Goal: Task Accomplishment & Management: Use online tool/utility

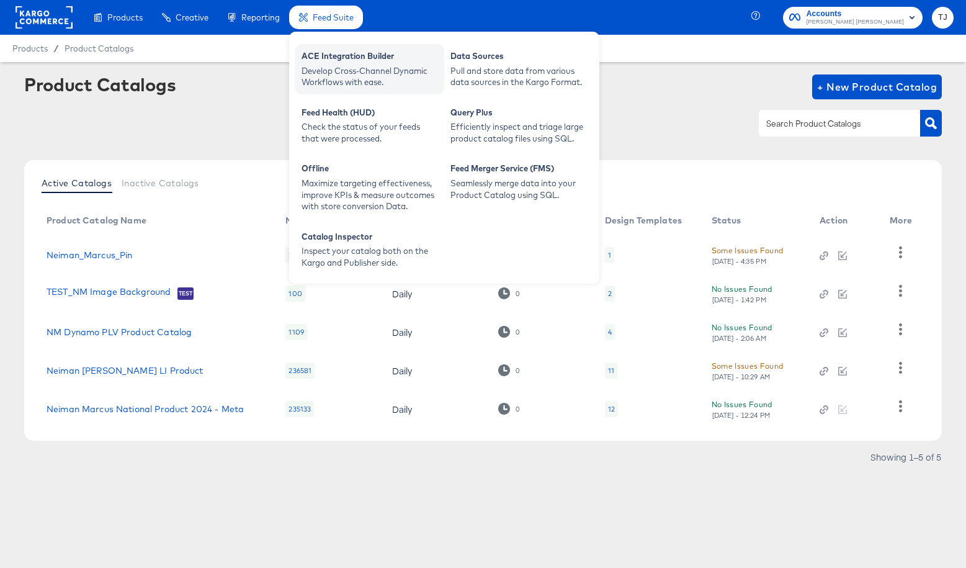
click at [354, 58] on div "ACE Integration Builder" at bounding box center [369, 57] width 136 height 15
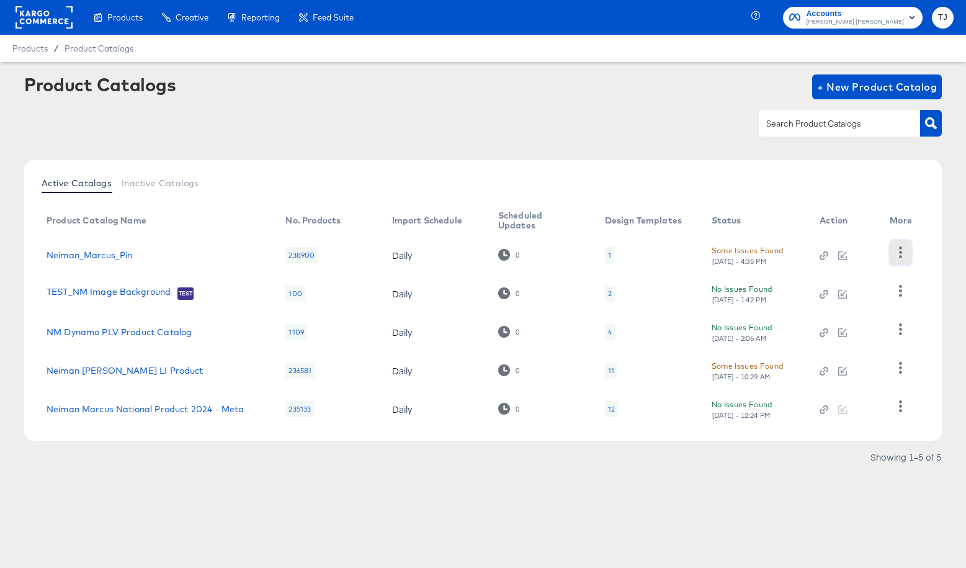
click at [899, 257] on icon "button" at bounding box center [900, 252] width 12 height 12
click at [866, 294] on div "HUD Checks (Internal)" at bounding box center [850, 298] width 124 height 20
click at [111, 252] on link "Neiman_Marcus_Pin" at bounding box center [90, 255] width 86 height 10
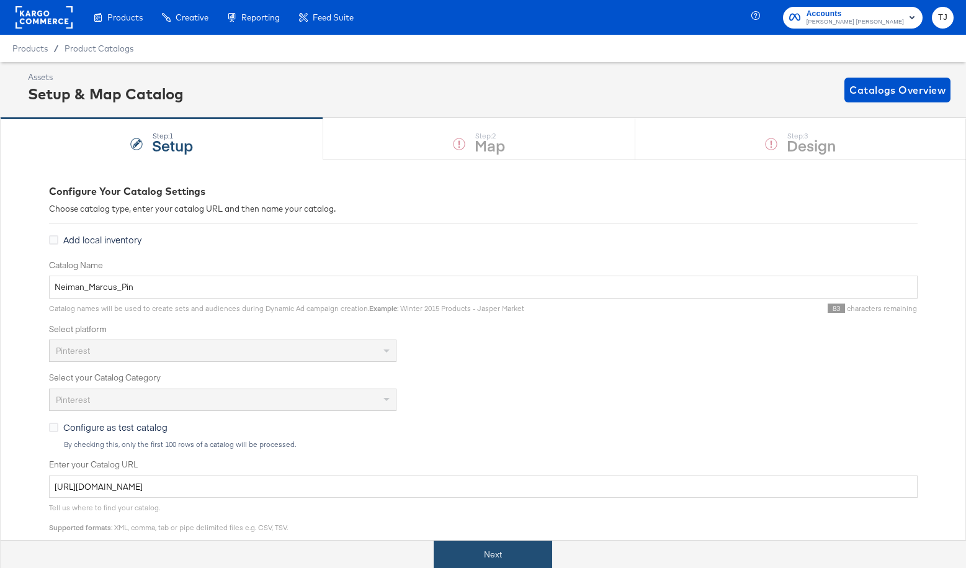
click at [471, 551] on button "Next" at bounding box center [493, 554] width 118 height 28
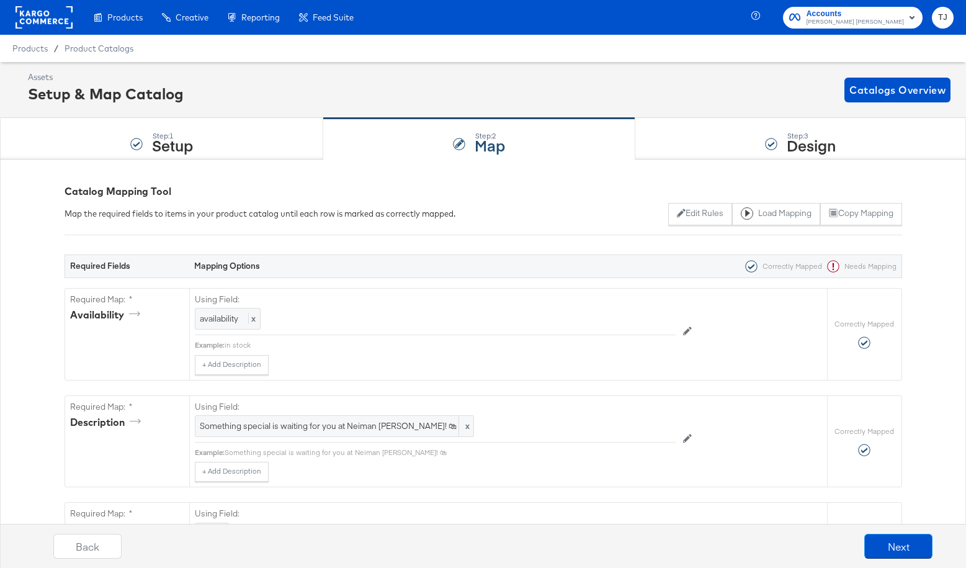
click at [35, 25] on rect at bounding box center [44, 17] width 57 height 22
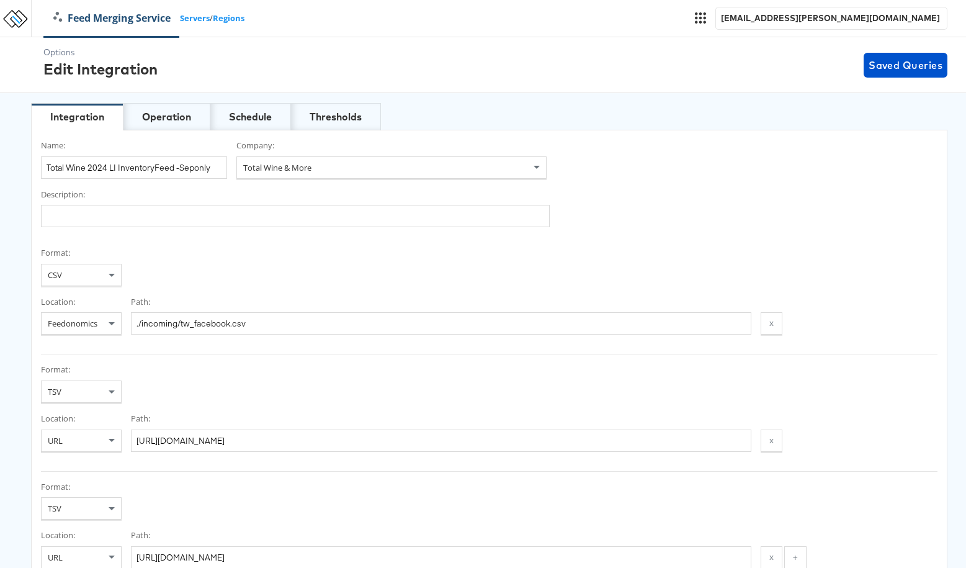
click at [92, 20] on link "Feed Merging Service" at bounding box center [112, 18] width 136 height 14
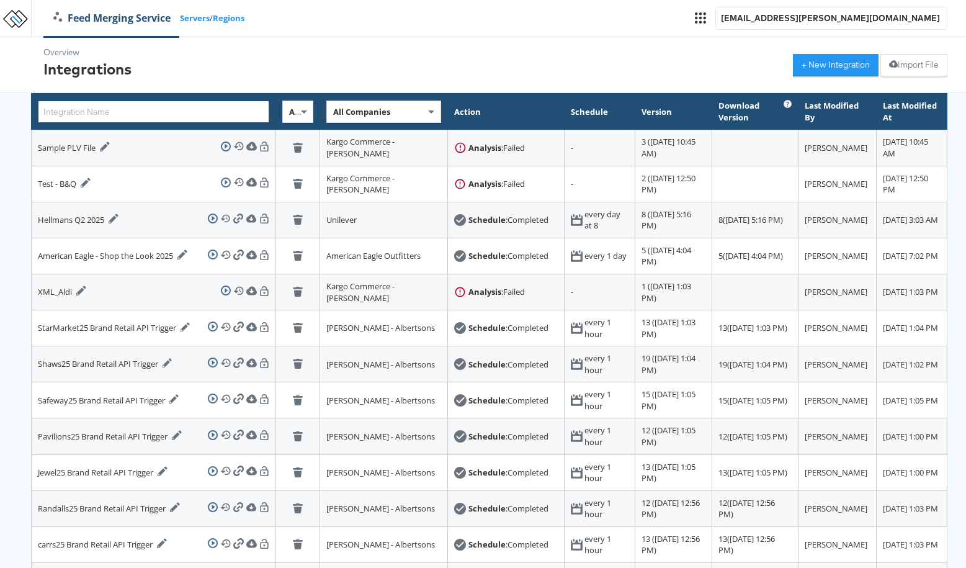
click at [164, 109] on input "text" at bounding box center [153, 111] width 231 height 22
paste input "American_Eagle_Meta_Omni_LI]:"
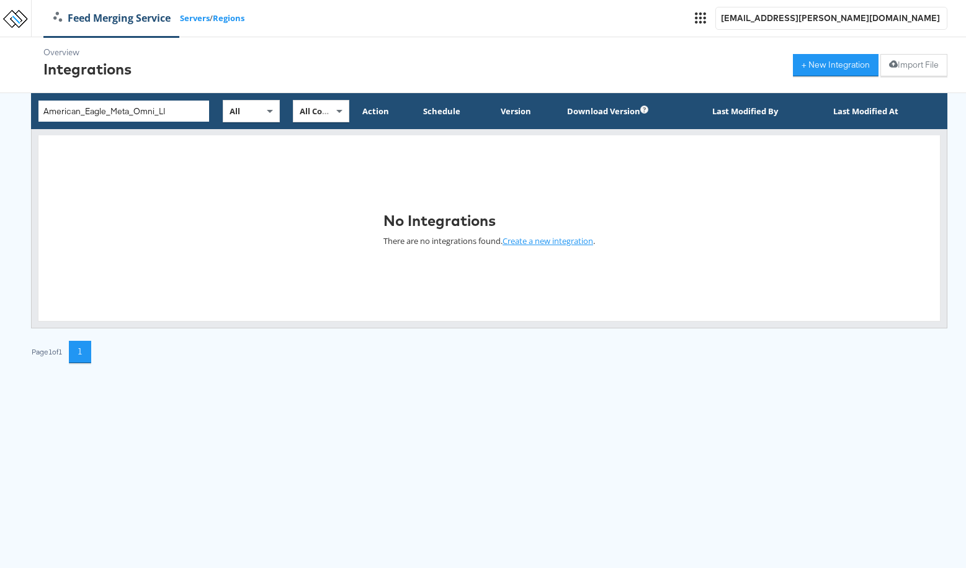
type input "American_Eagle_Meta_Omni_LI"
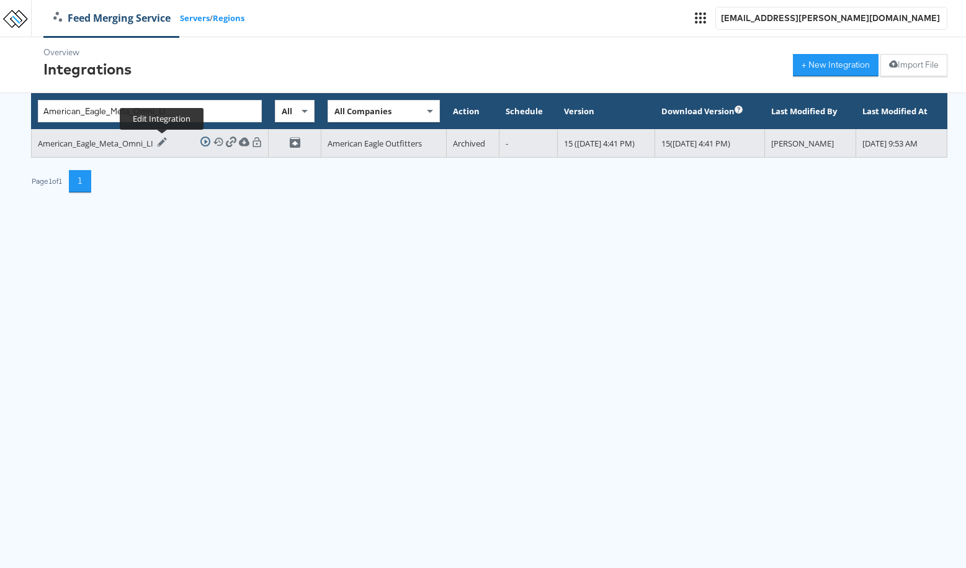
click at [161, 142] on icon at bounding box center [162, 141] width 9 height 9
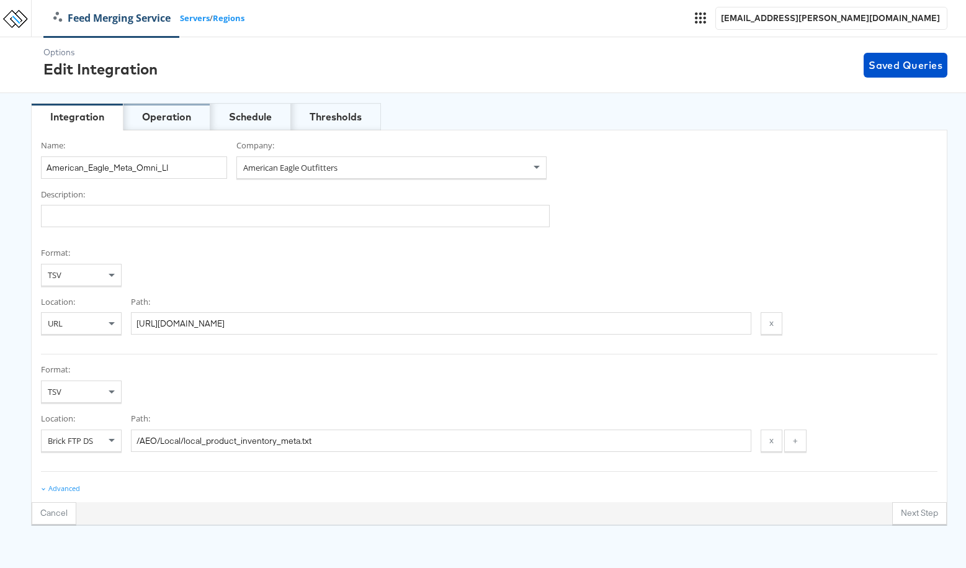
click at [166, 118] on div "Operation" at bounding box center [166, 117] width 49 height 14
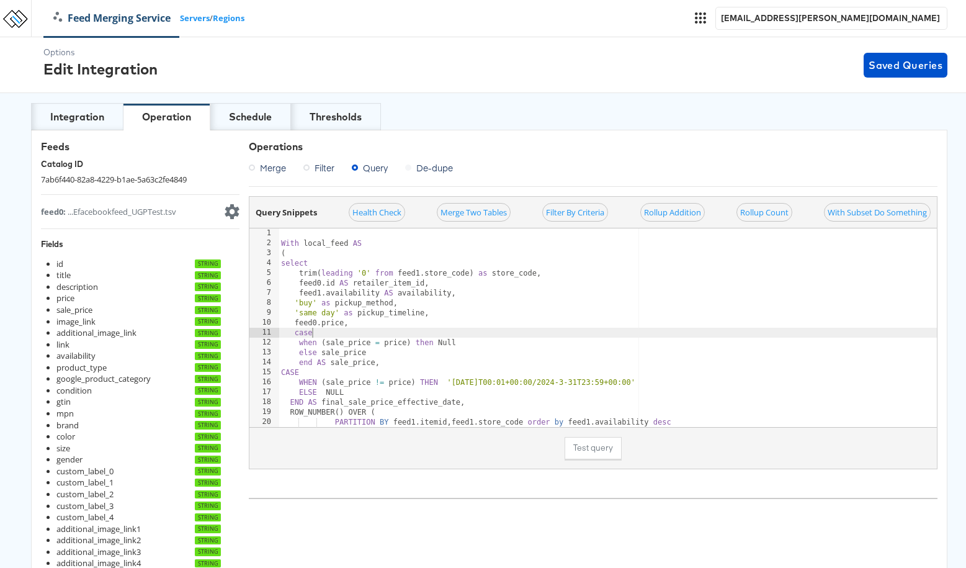
click at [449, 331] on div "With local_feed AS ( select trim ( leading ' 0 ' from feed1 . store_code ) as s…" at bounding box center [607, 337] width 658 height 218
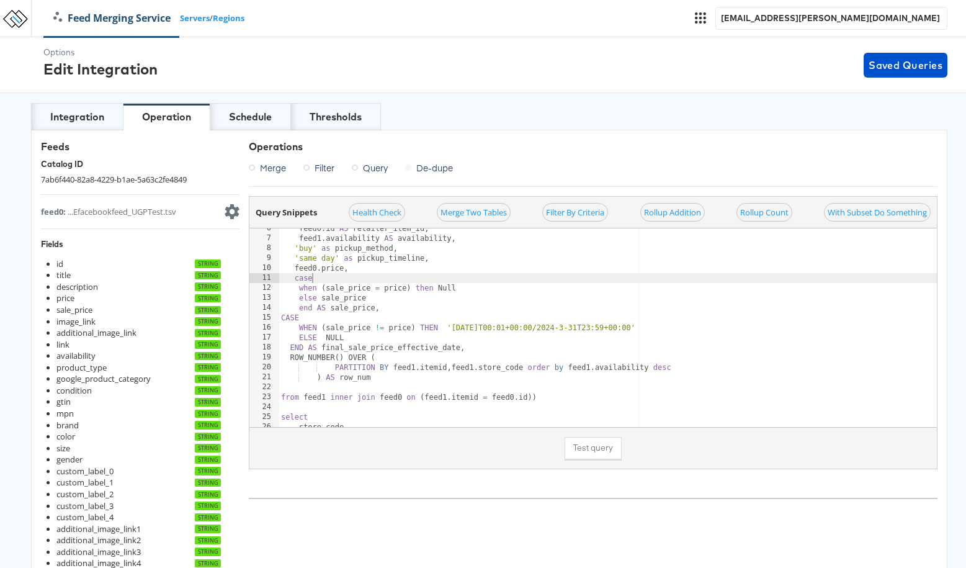
scroll to position [0, 2]
type textarea "case"
click at [786, 407] on div "feed0 . id AS retailer_item_id , feed1 . availability AS availability , ' buy '…" at bounding box center [607, 332] width 658 height 218
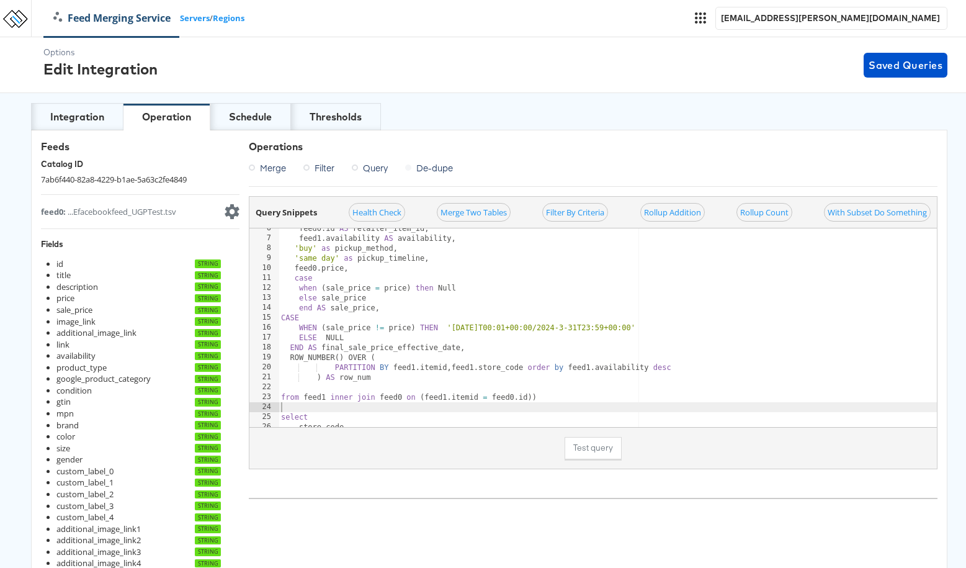
scroll to position [0, 0]
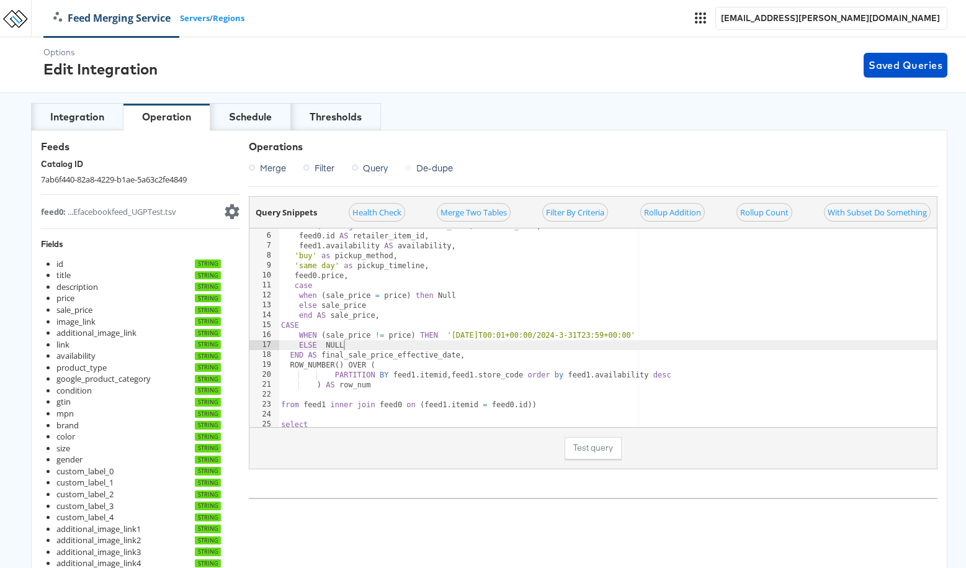
drag, startPoint x: 760, startPoint y: 347, endPoint x: 755, endPoint y: 355, distance: 10.0
click at [760, 347] on div "trim ( leading ' 0 ' from feed1 . store_code ) as store_code , feed0 . id AS re…" at bounding box center [607, 330] width 658 height 218
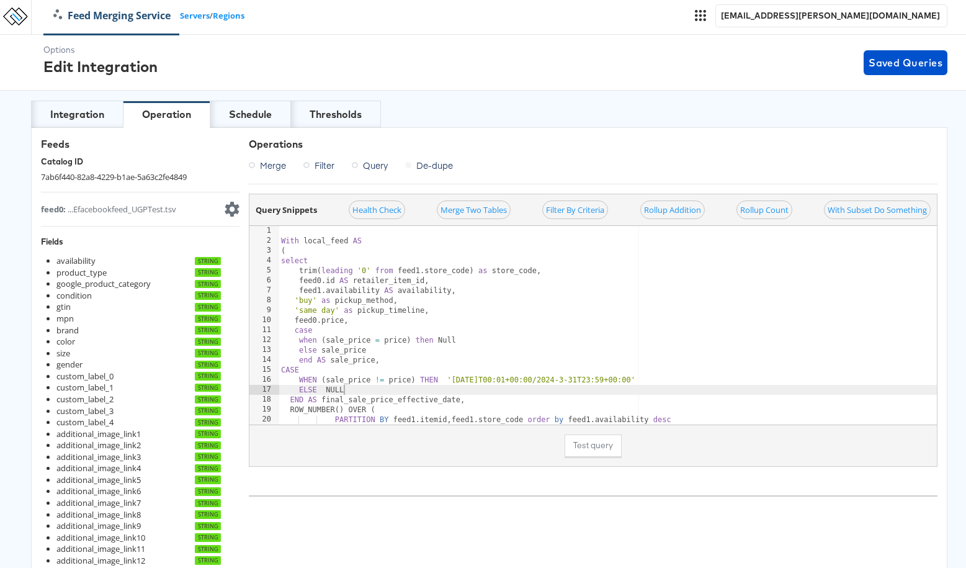
scroll to position [79, 0]
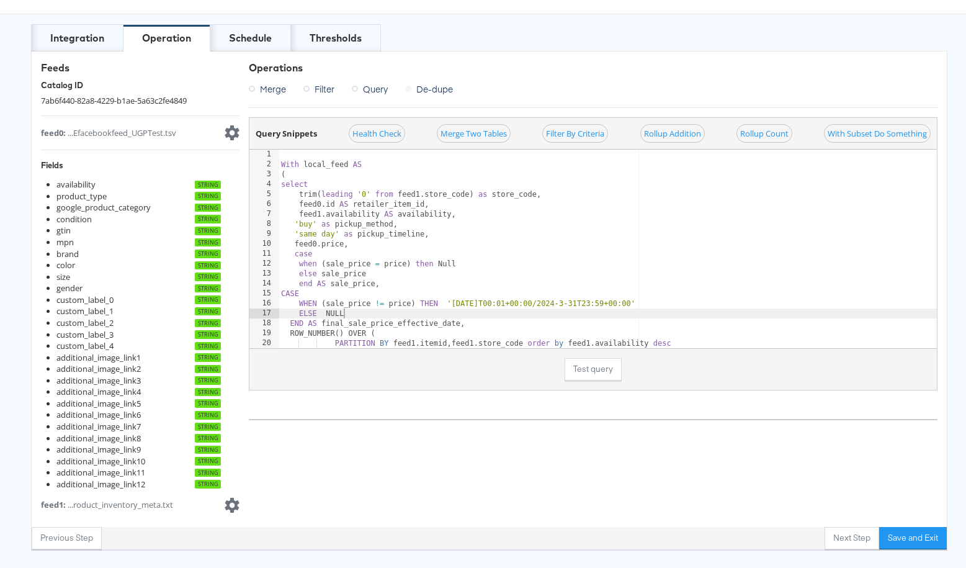
type textarea "ELSE NULL"
click at [107, 499] on div "feed1 : ...roduct_inventory_meta.txt" at bounding box center [107, 505] width 132 height 12
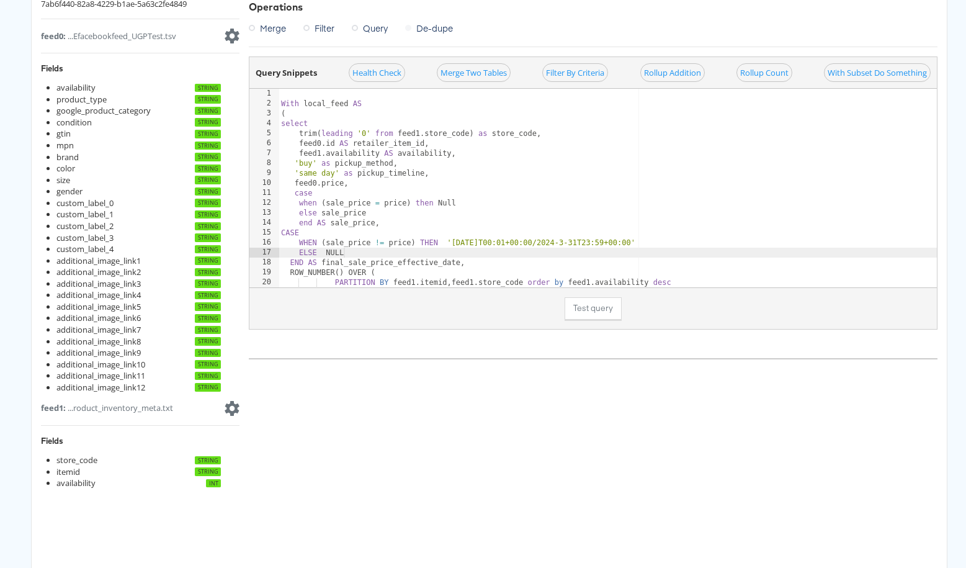
scroll to position [0, 0]
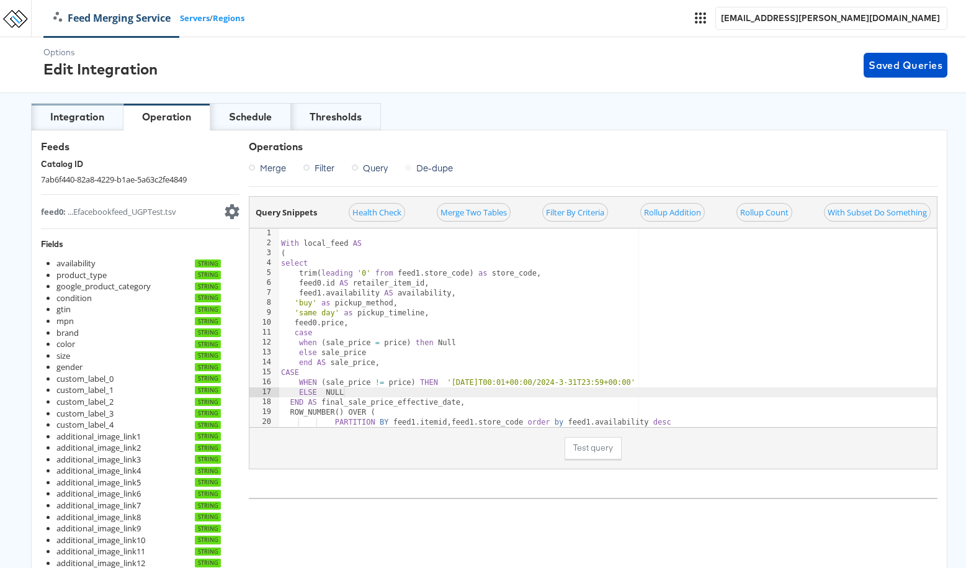
click at [73, 117] on div "Integration" at bounding box center [77, 117] width 54 height 14
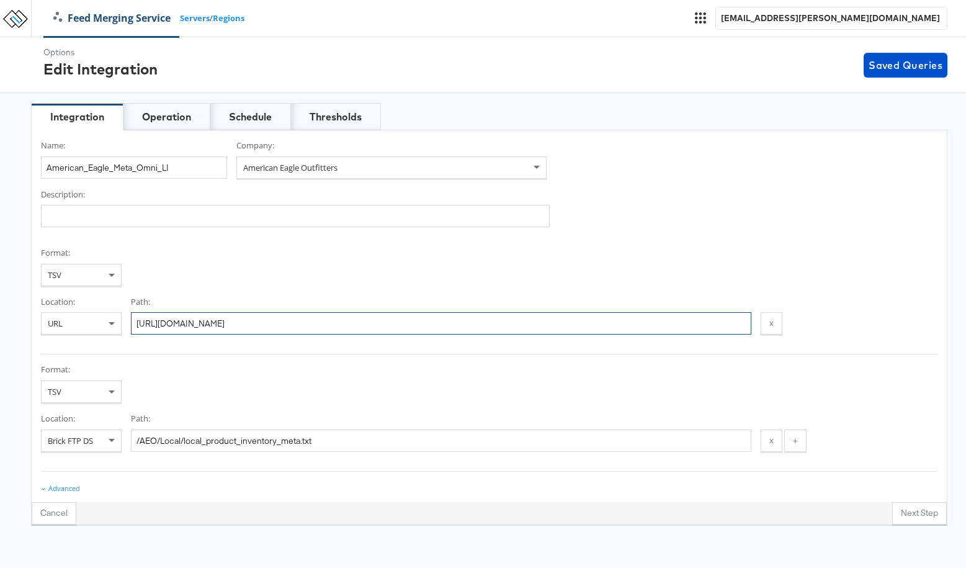
drag, startPoint x: 559, startPoint y: 324, endPoint x: 187, endPoint y: 293, distance: 373.4
click at [187, 293] on div "Format: TSV Location: URL Path: https://transport.productsup.io/53c67c07a92da6a…" at bounding box center [489, 300] width 896 height 107
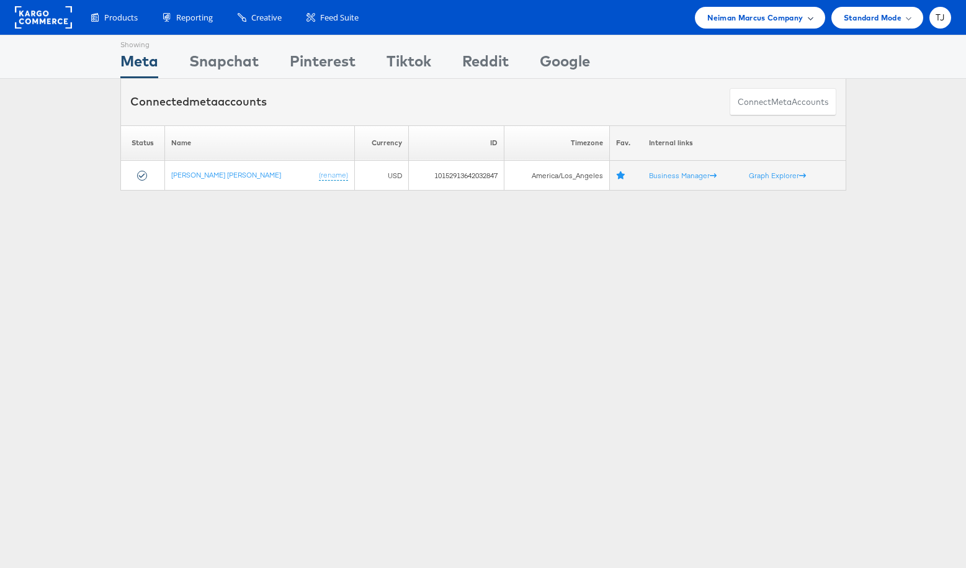
click at [804, 12] on div "Neiman Marcus Company" at bounding box center [759, 17] width 105 height 13
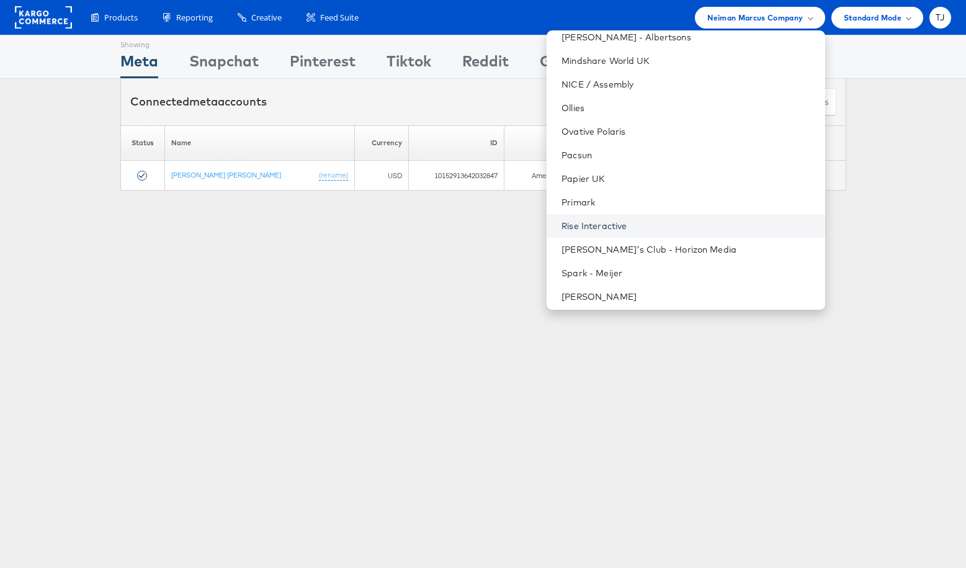
scroll to position [1801, 0]
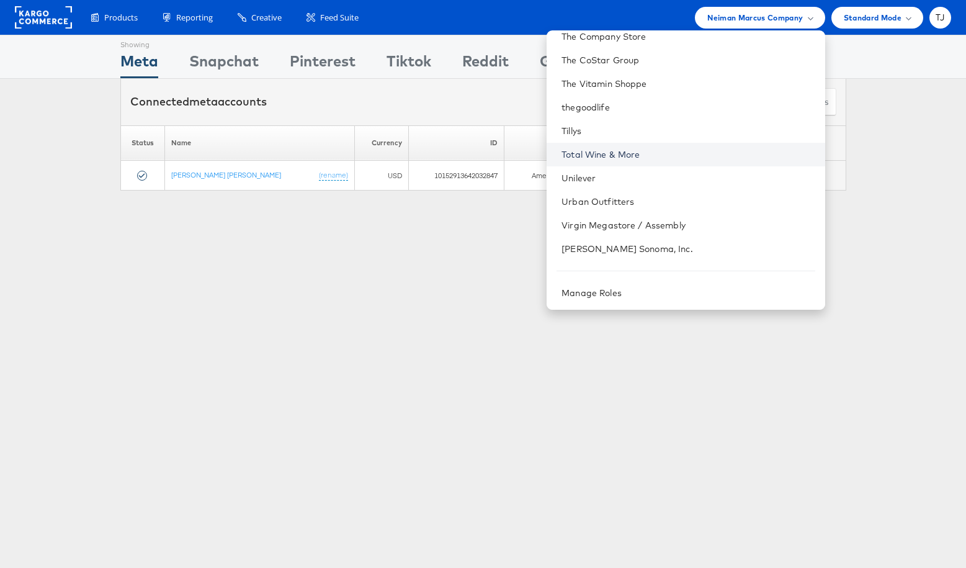
click at [690, 148] on link "Total Wine & More" at bounding box center [687, 154] width 253 height 12
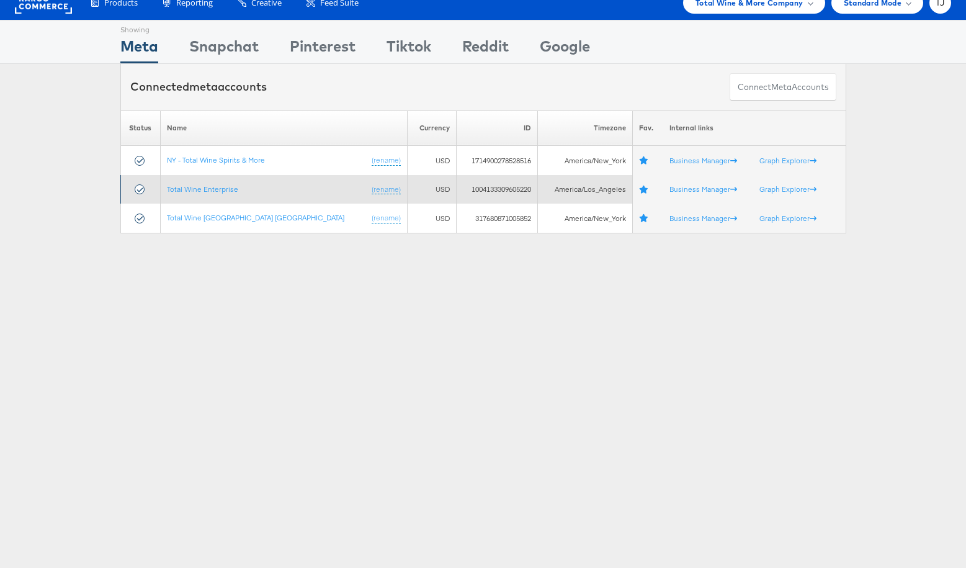
scroll to position [16, 0]
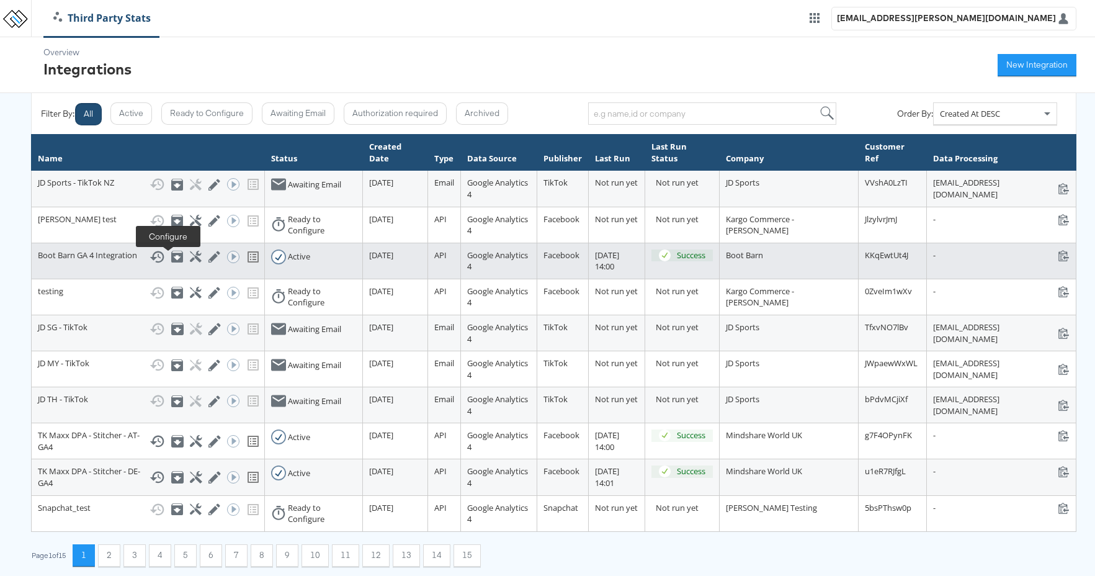
click at [190, 260] on icon at bounding box center [196, 257] width 12 height 12
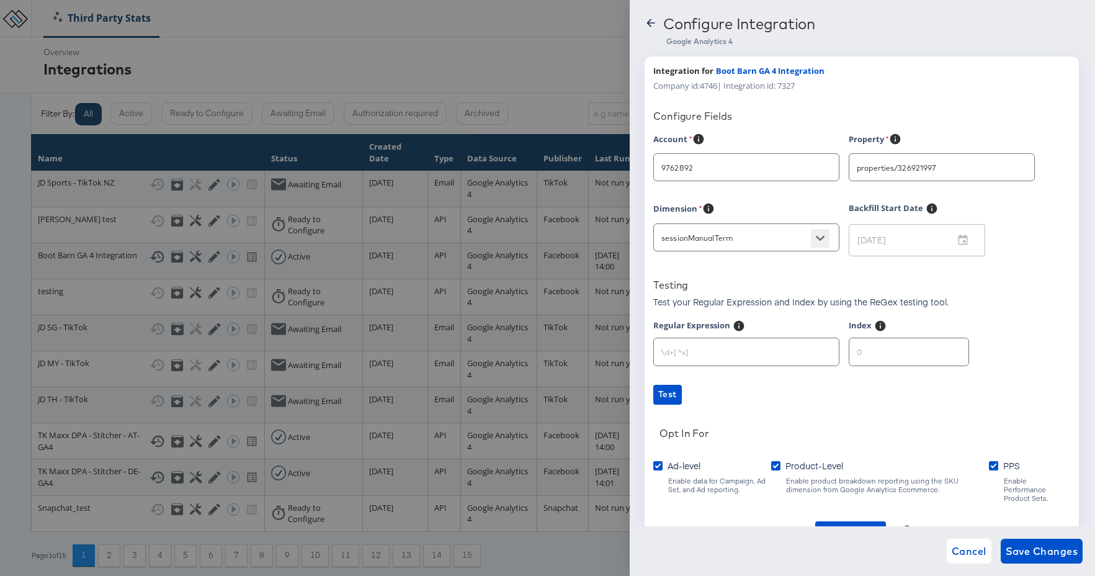
click at [824, 239] on icon "Open" at bounding box center [820, 238] width 9 height 9
type input "Boot Barn"
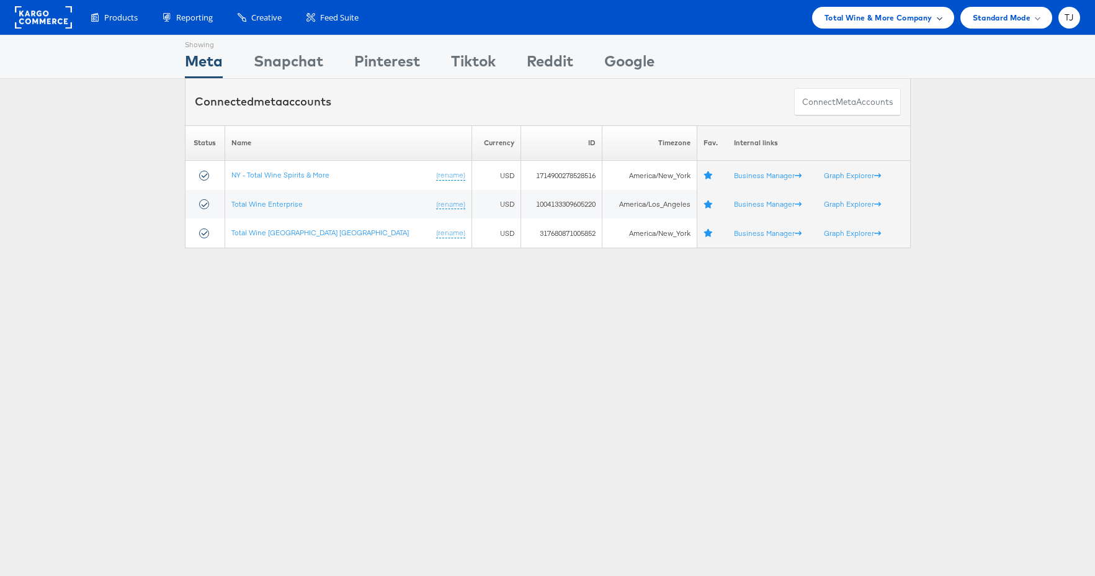
click at [930, 9] on div "Total Wine & More Company" at bounding box center [883, 18] width 142 height 22
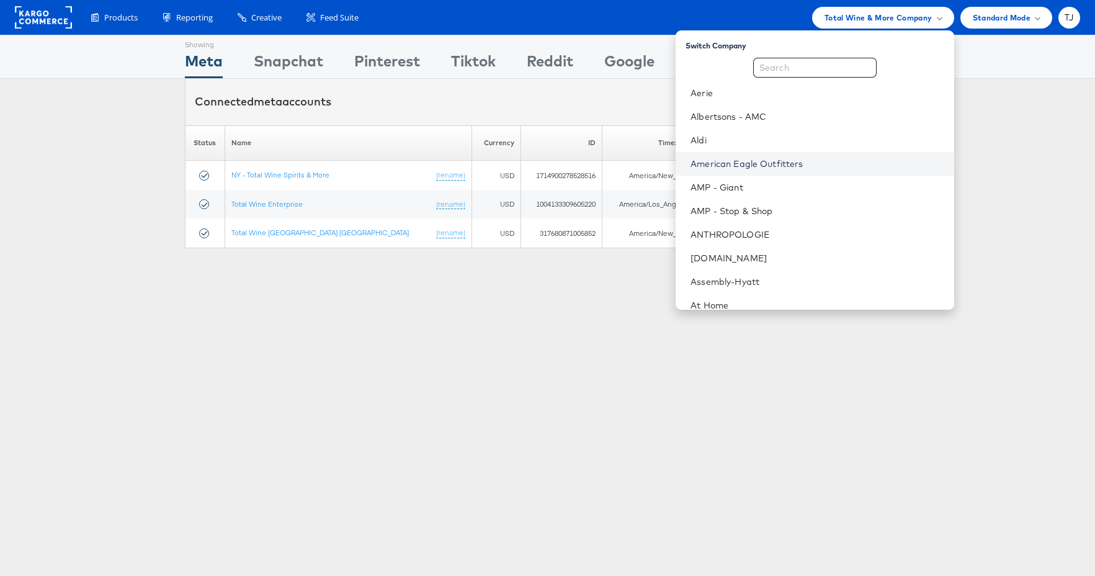
click at [852, 164] on link "American Eagle Outfitters" at bounding box center [816, 164] width 253 height 12
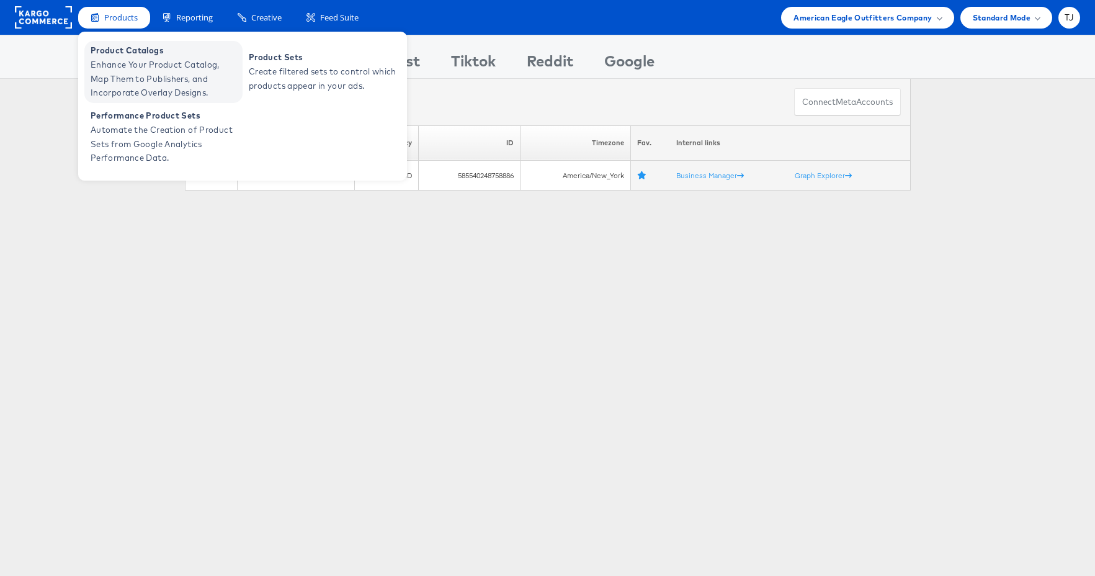
click at [121, 60] on span "Enhance Your Product Catalog, Map Them to Publishers, and Incorporate Overlay D…" at bounding box center [165, 79] width 149 height 42
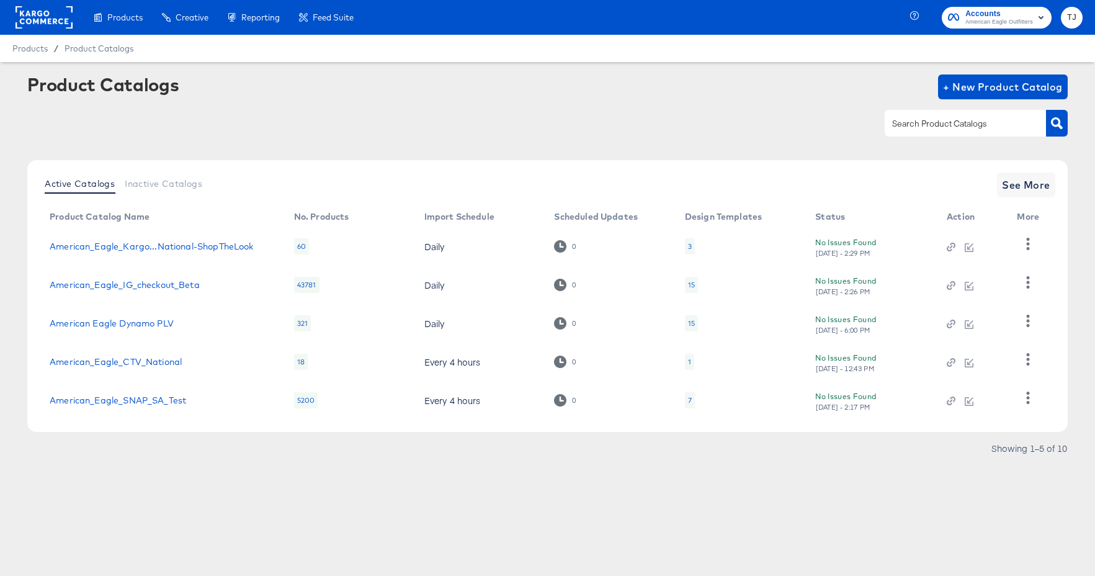
click at [40, 17] on rect at bounding box center [44, 17] width 57 height 22
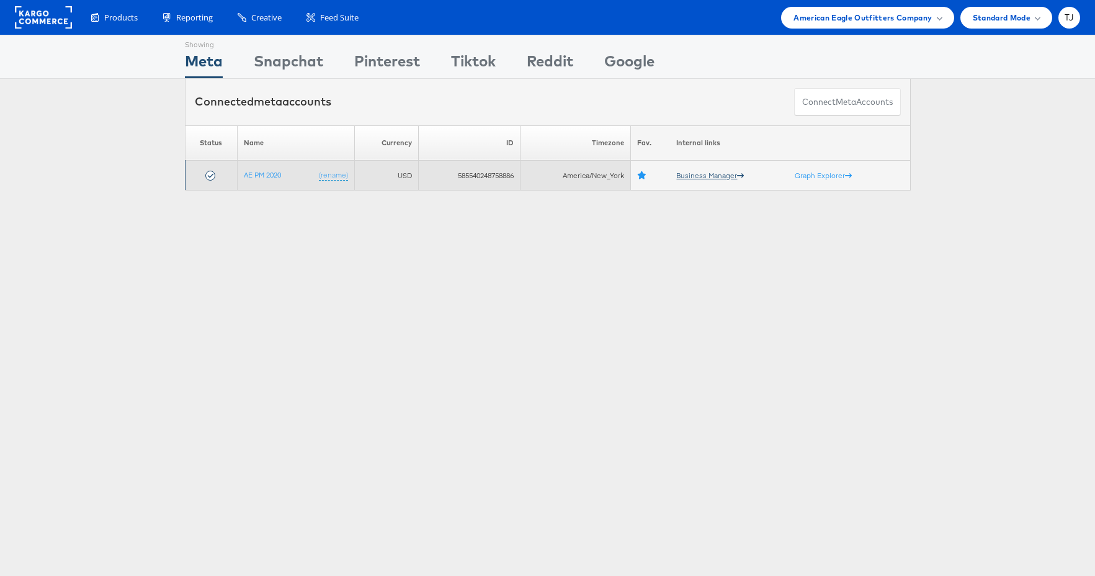
click at [706, 177] on link "Business Manager" at bounding box center [710, 175] width 68 height 9
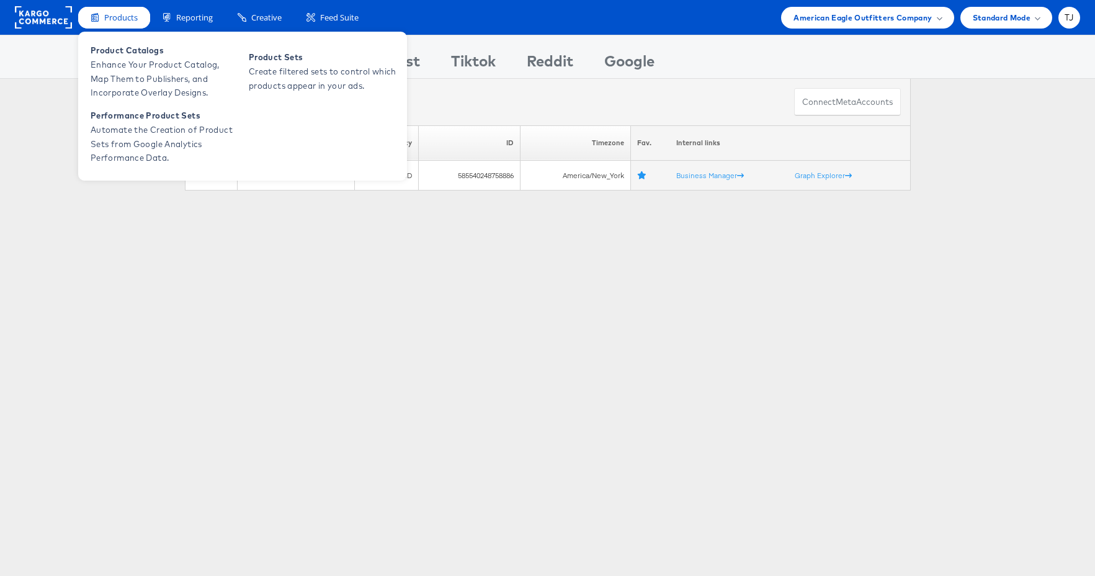
click at [118, 17] on span "Products" at bounding box center [120, 18] width 33 height 12
drag, startPoint x: 130, startPoint y: 62, endPoint x: 104, endPoint y: 58, distance: 25.8
click at [130, 62] on span "Enhance Your Product Catalog, Map Them to Publishers, and Incorporate Overlay D…" at bounding box center [165, 79] width 149 height 42
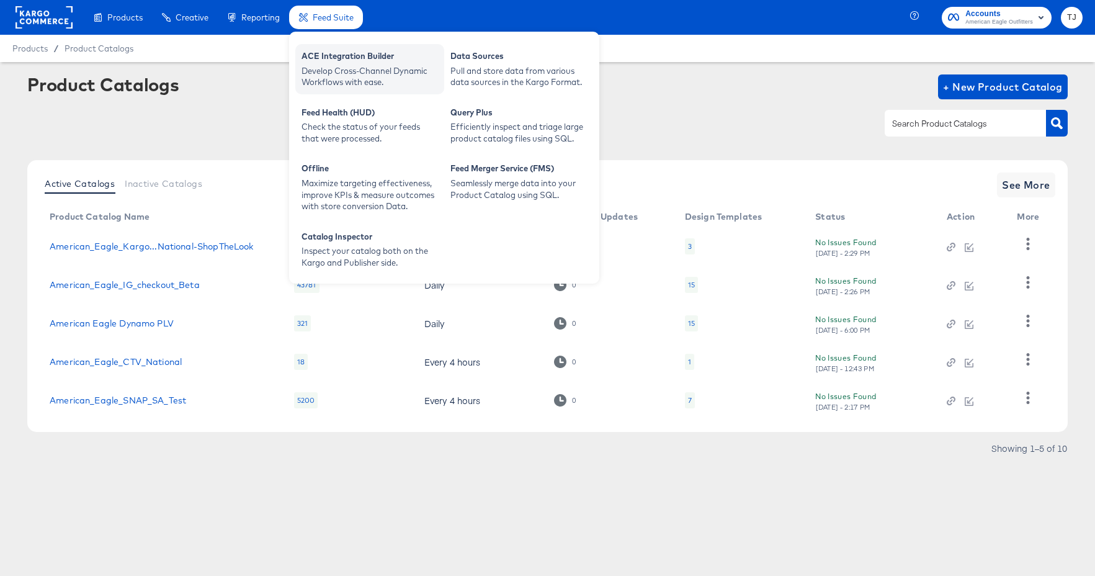
click at [332, 59] on div "ACE Integration Builder" at bounding box center [369, 57] width 136 height 15
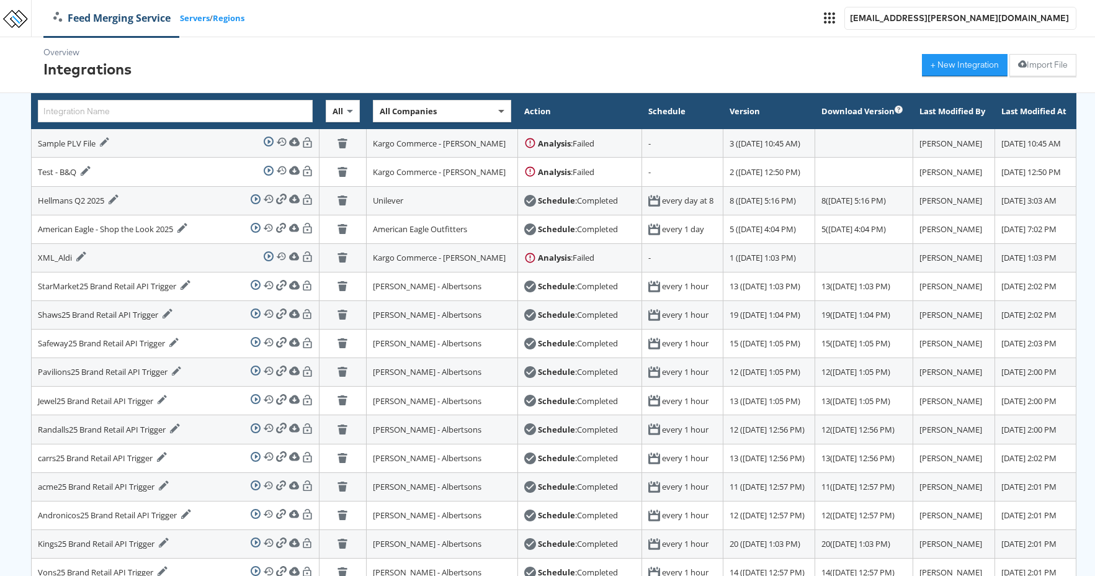
click at [495, 110] on span at bounding box center [503, 110] width 16 height 21
type input "total"
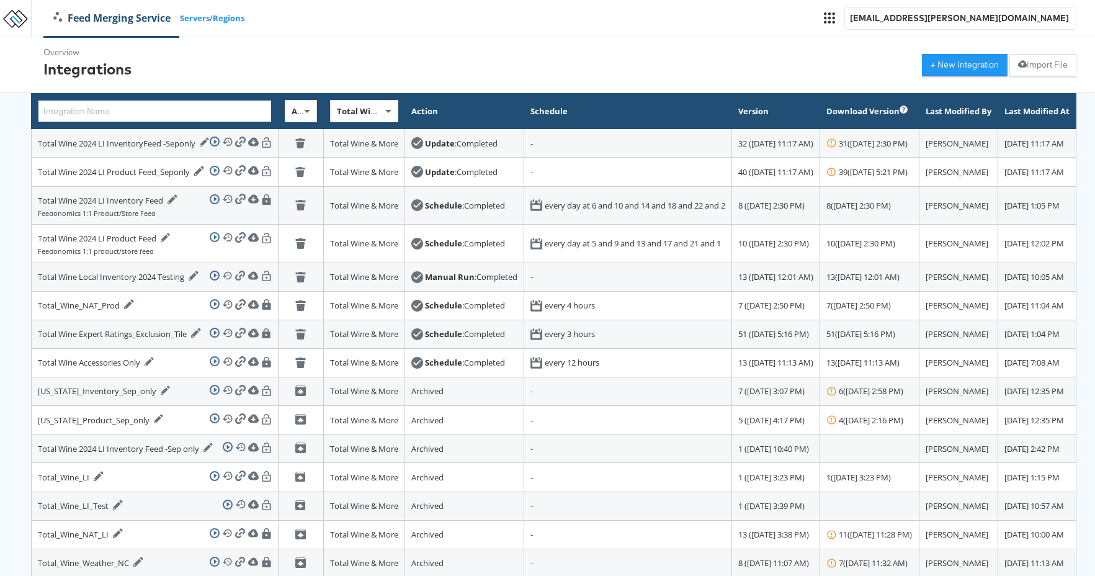
click at [168, 113] on input "text" at bounding box center [155, 111] width 234 height 22
paste input "American_Eagle_Meta_Omni_LI]"
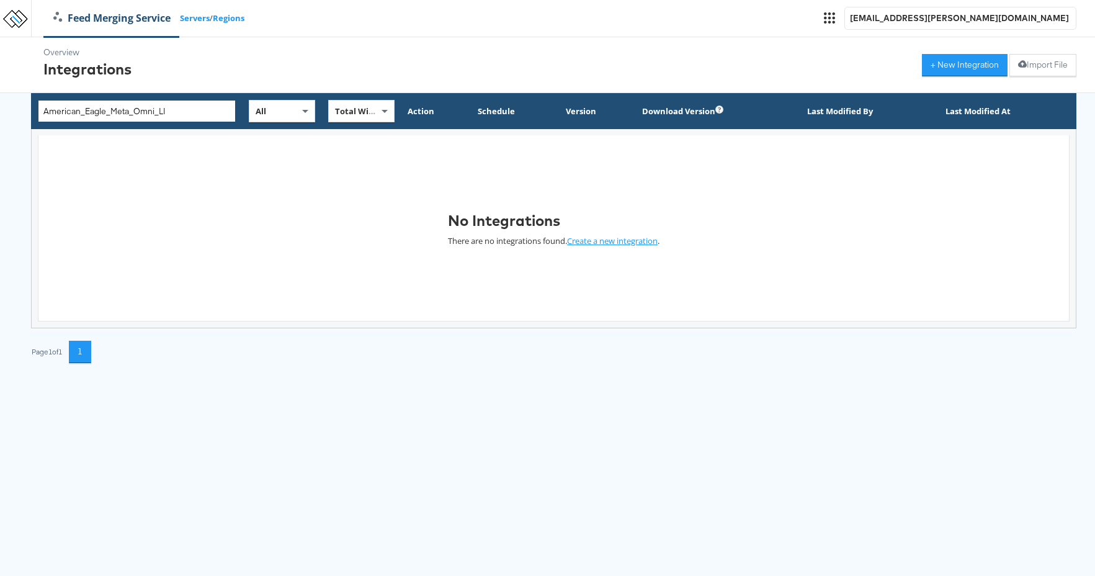
type input "American_Eagle_Meta_Omni_LI"
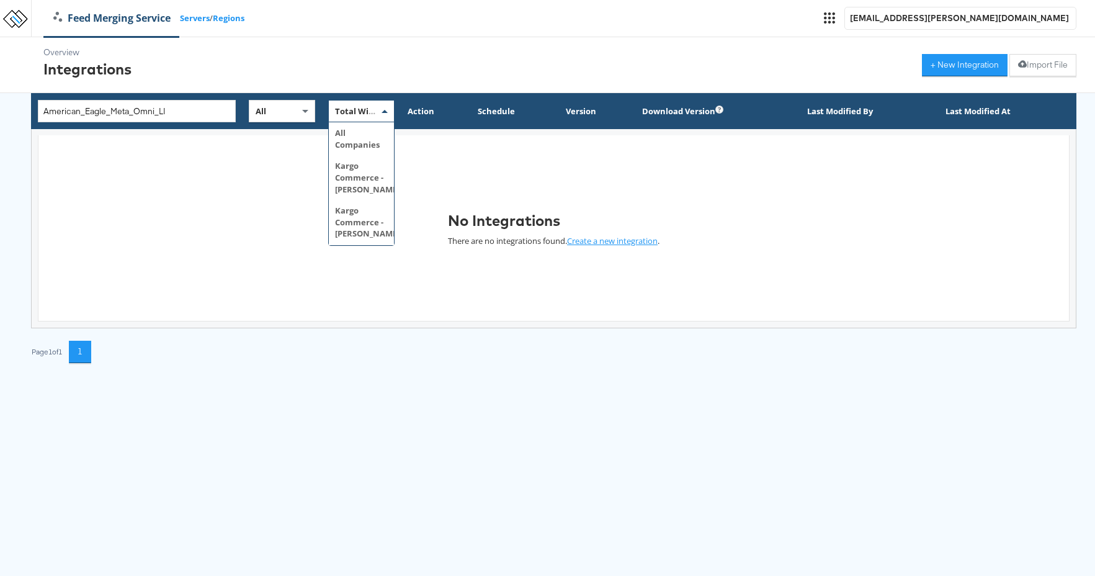
click at [370, 114] on span "Total Wine & More" at bounding box center [372, 110] width 75 height 11
click at [76, 16] on link "Feed Merging Service" at bounding box center [112, 18] width 136 height 14
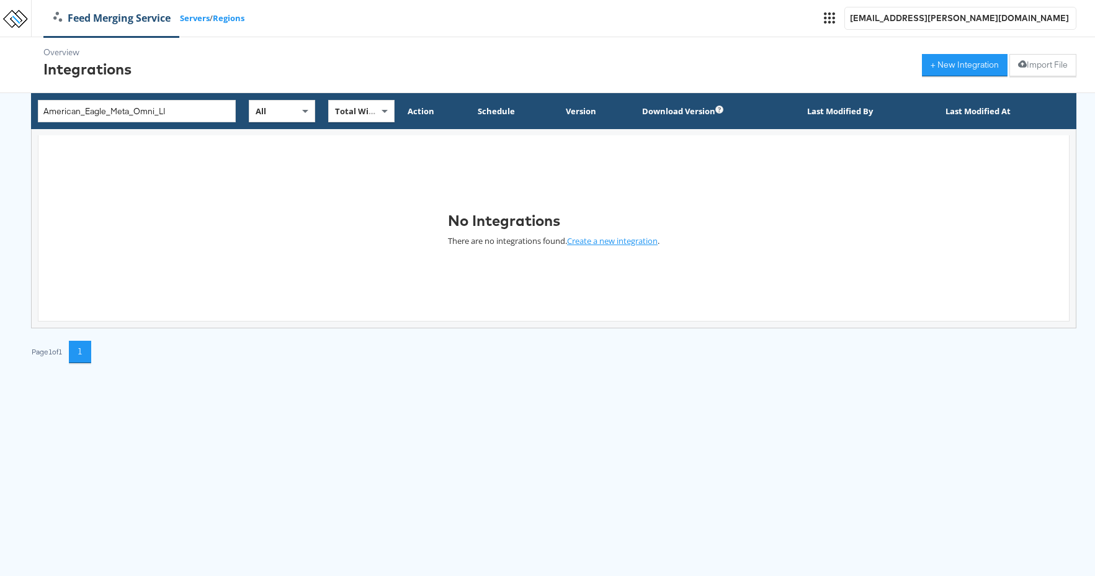
click at [76, 16] on link "Feed Merging Service" at bounding box center [112, 18] width 136 height 14
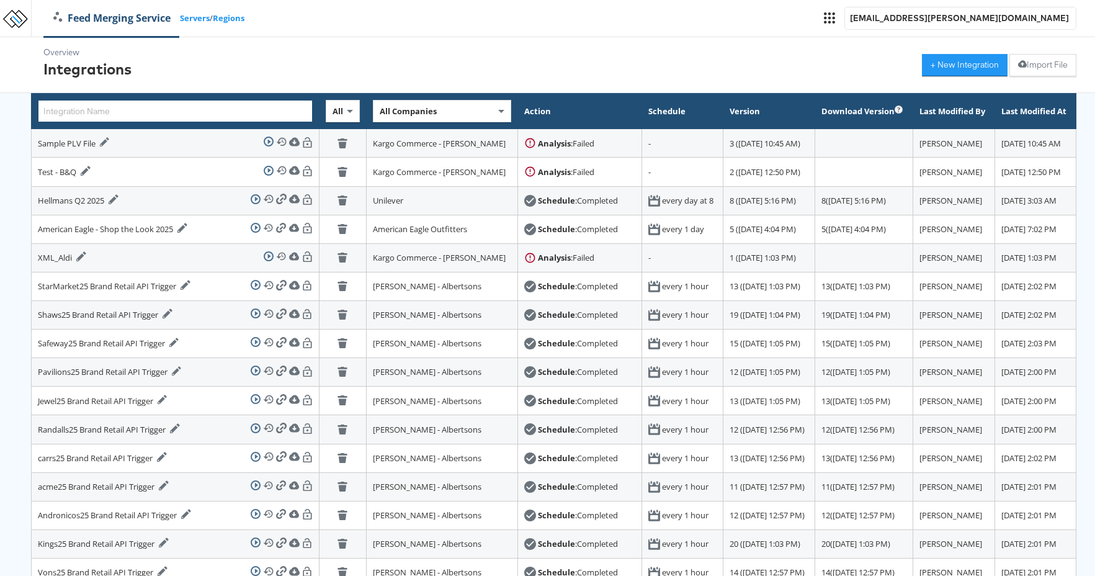
click at [145, 109] on input "text" at bounding box center [175, 111] width 275 height 22
paste input "American_Eagle_Meta_Omni_LI]"
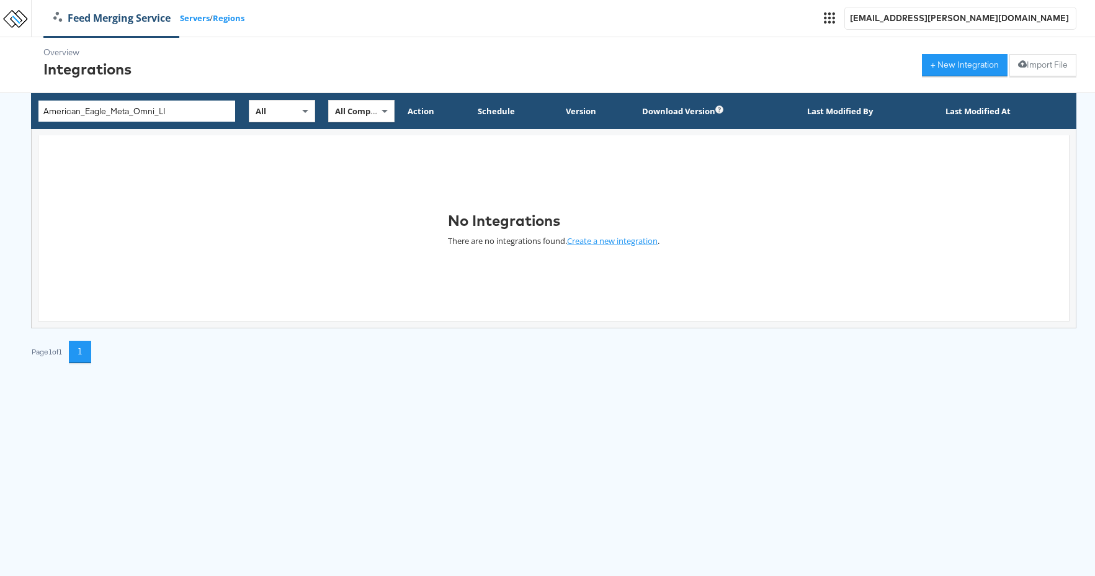
type input "American_Eagle_Meta_Omni_LI"
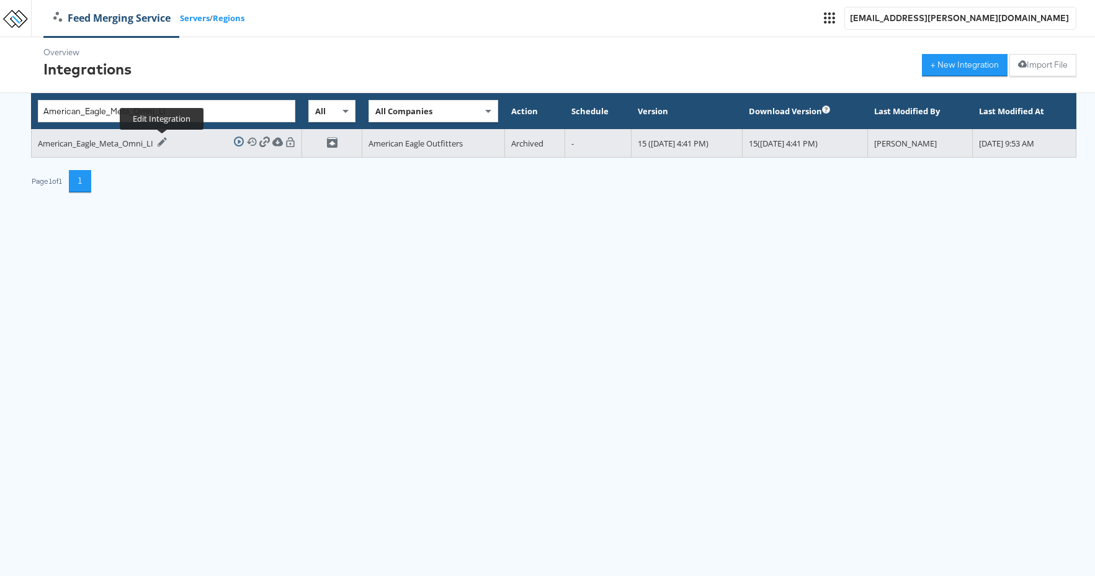
click at [164, 141] on icon at bounding box center [162, 141] width 9 height 9
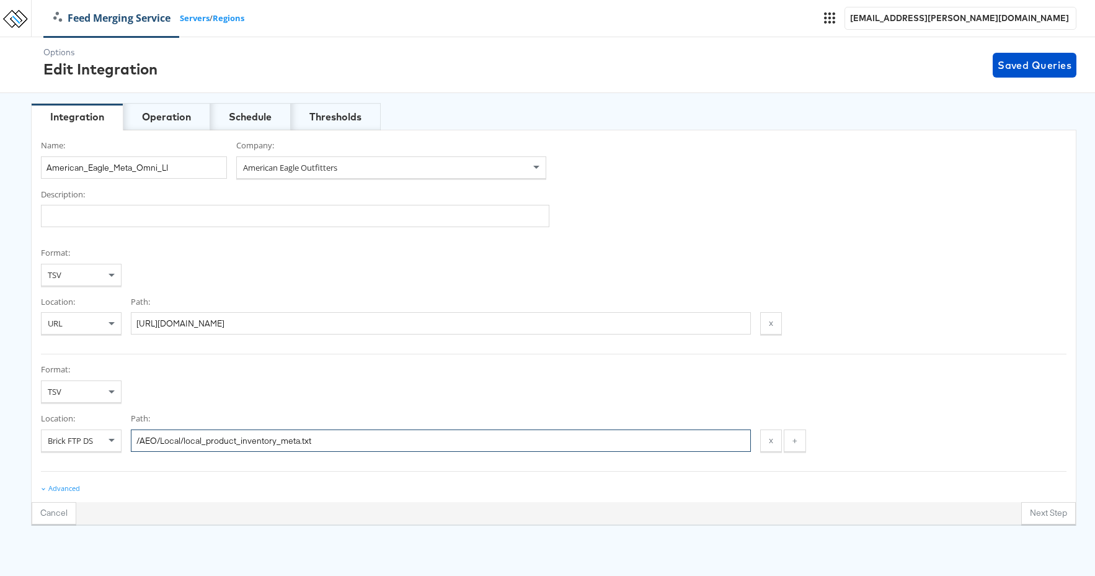
drag, startPoint x: 313, startPoint y: 440, endPoint x: 162, endPoint y: 417, distance: 151.8
click at [162, 417] on div "Path: /AEO/Local/local_product_inventory_meta.txt" at bounding box center [441, 431] width 620 height 39
drag, startPoint x: 184, startPoint y: 171, endPoint x: 5, endPoint y: 156, distance: 179.9
click at [5, 156] on div "Options Edit Integration Saved Queries Integration Operation Schedule Threshold…" at bounding box center [547, 280] width 1095 height 487
click at [155, 119] on div "Operation" at bounding box center [166, 117] width 49 height 14
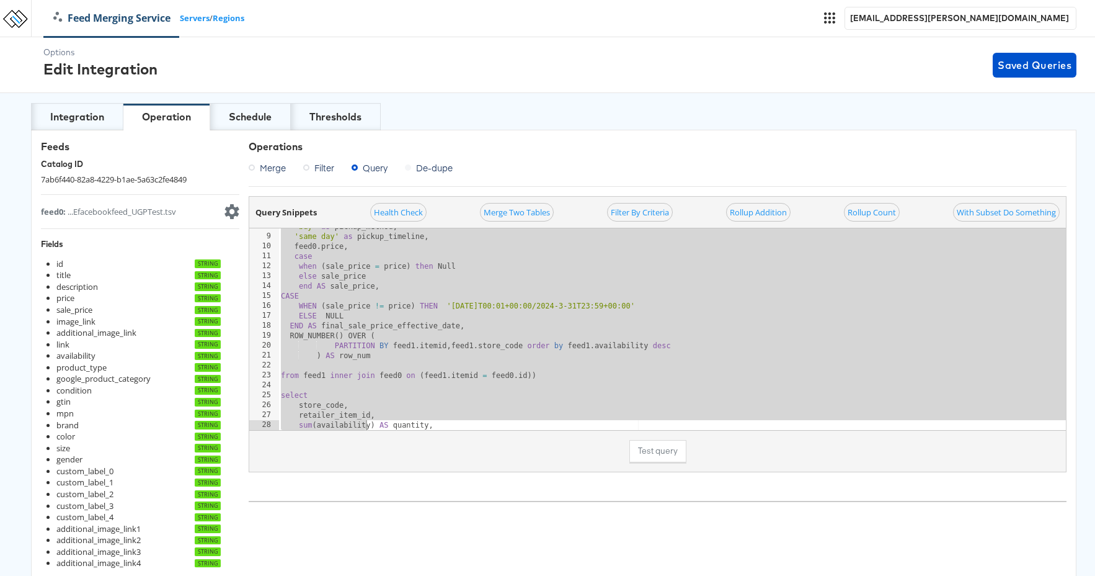
scroll to position [166, 0]
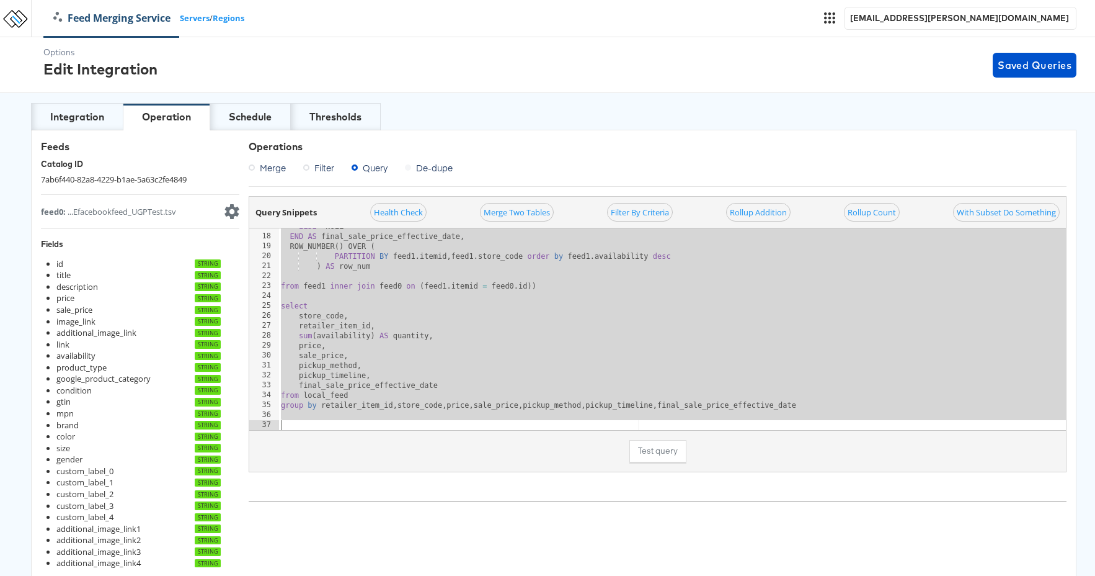
drag, startPoint x: 279, startPoint y: 234, endPoint x: 369, endPoint y: 469, distance: 251.7
click at [369, 469] on div "Query Snippets Health Check Merge Two Tables Filter By Criteria Rollup Addition…" at bounding box center [658, 334] width 818 height 276
click at [246, 118] on div "Schedule" at bounding box center [250, 117] width 43 height 14
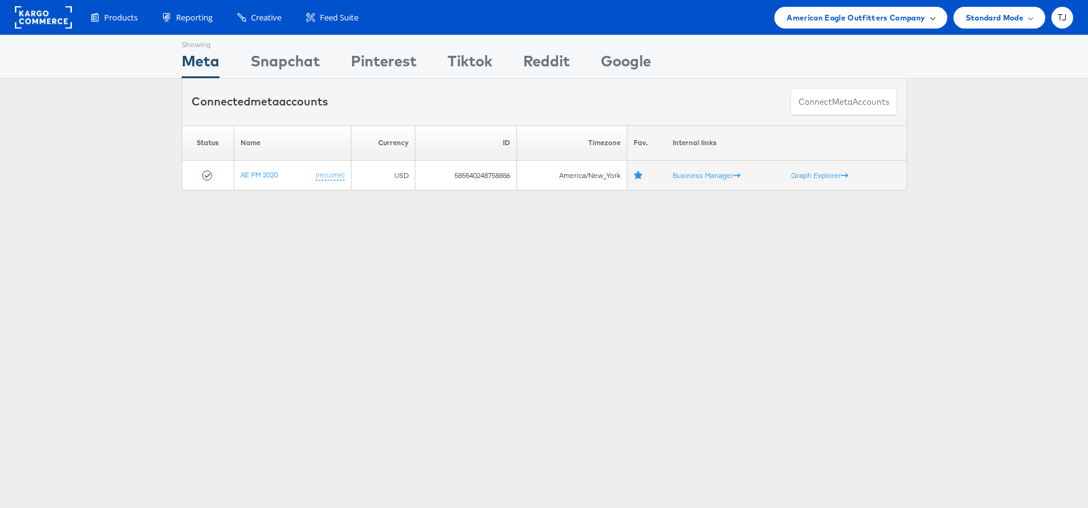
click at [925, 19] on div "American Eagle Outfitters Company" at bounding box center [861, 17] width 148 height 13
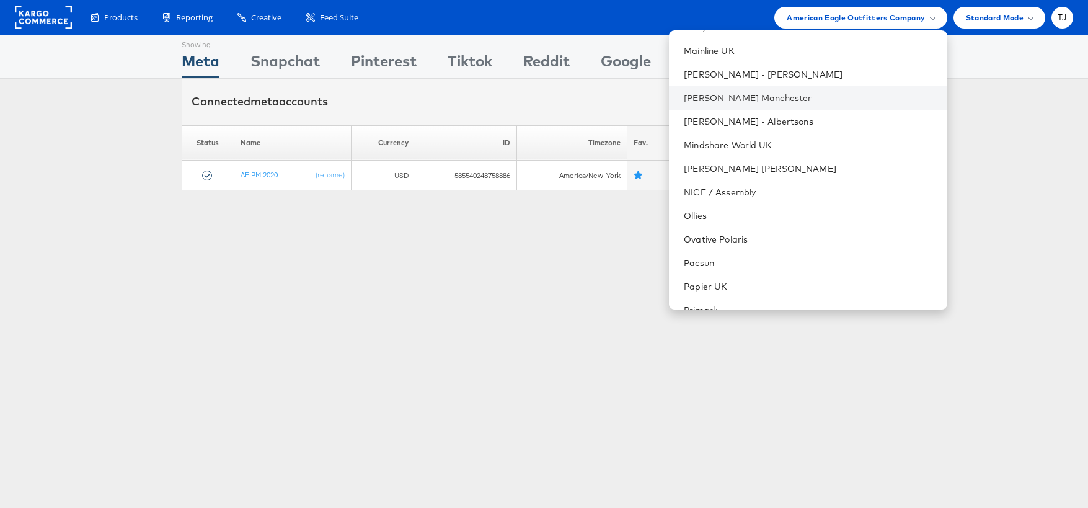
scroll to position [1324, 0]
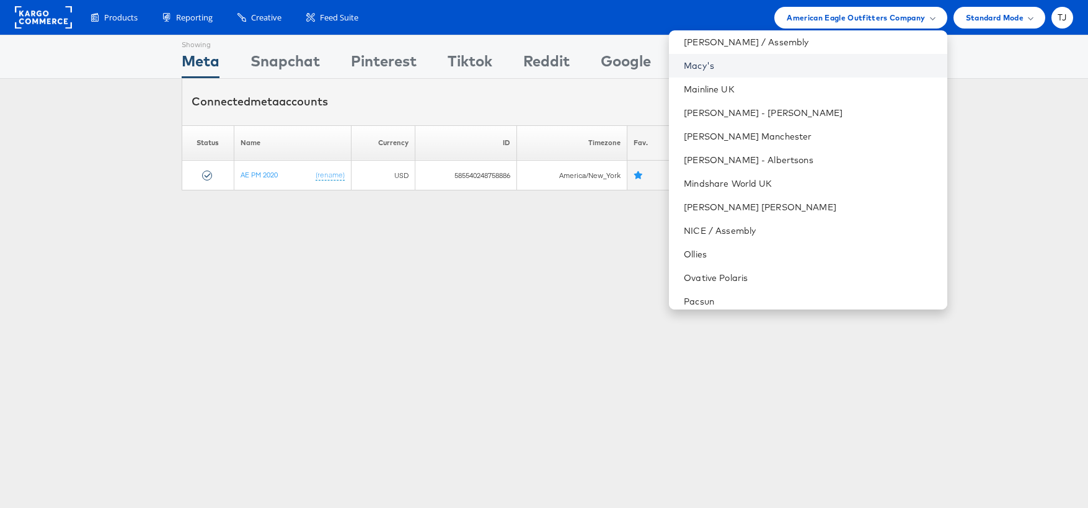
click at [788, 61] on link "Macy's" at bounding box center [810, 66] width 253 height 12
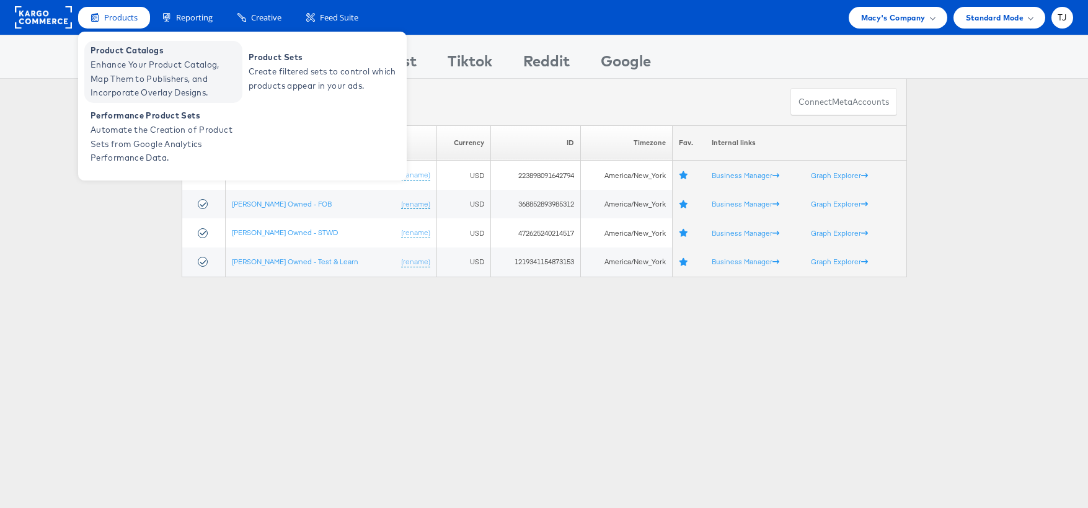
click at [119, 66] on span "Enhance Your Product Catalog, Map Them to Publishers, and Incorporate Overlay D…" at bounding box center [165, 79] width 149 height 42
